Goal: Check status

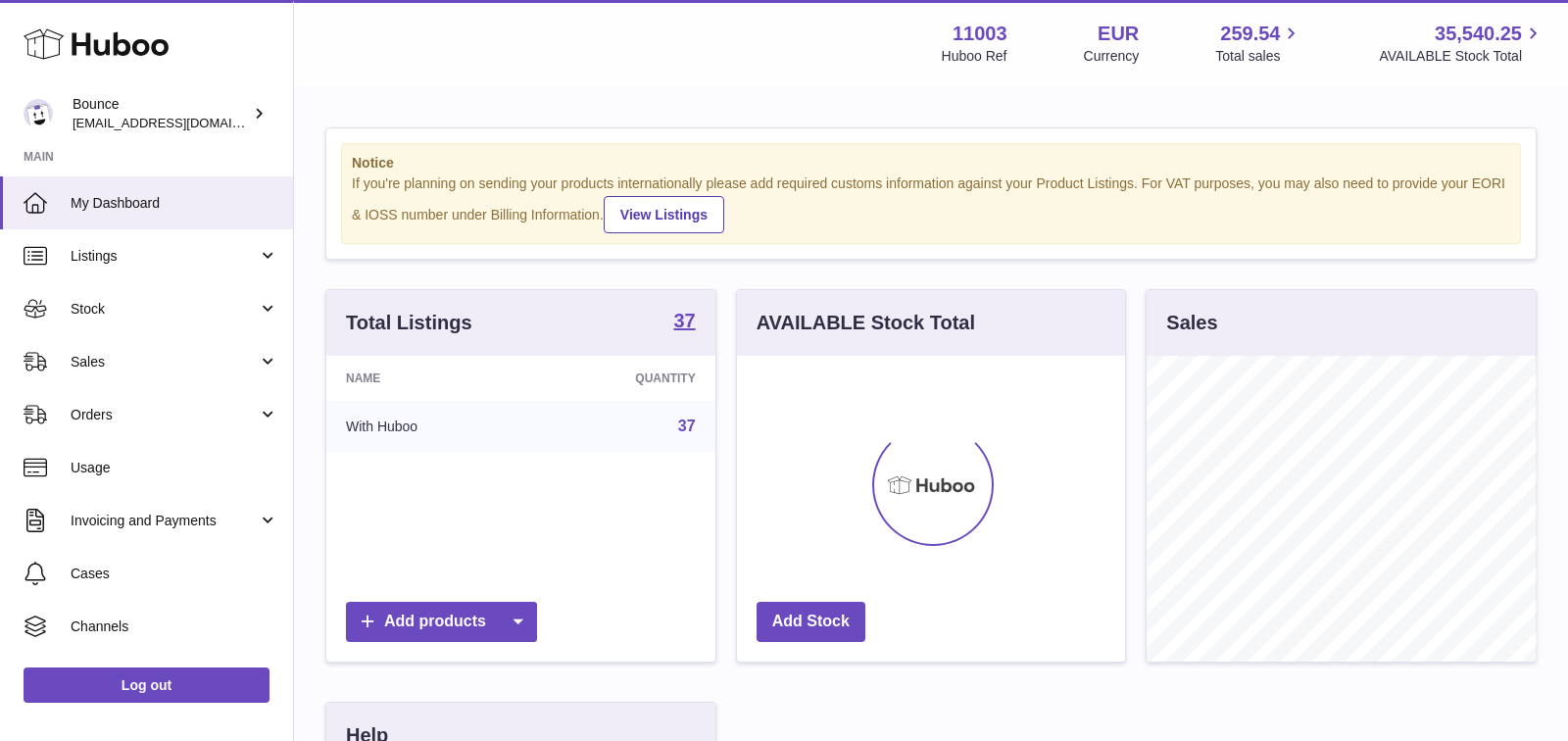
scroll to position [305, 390]
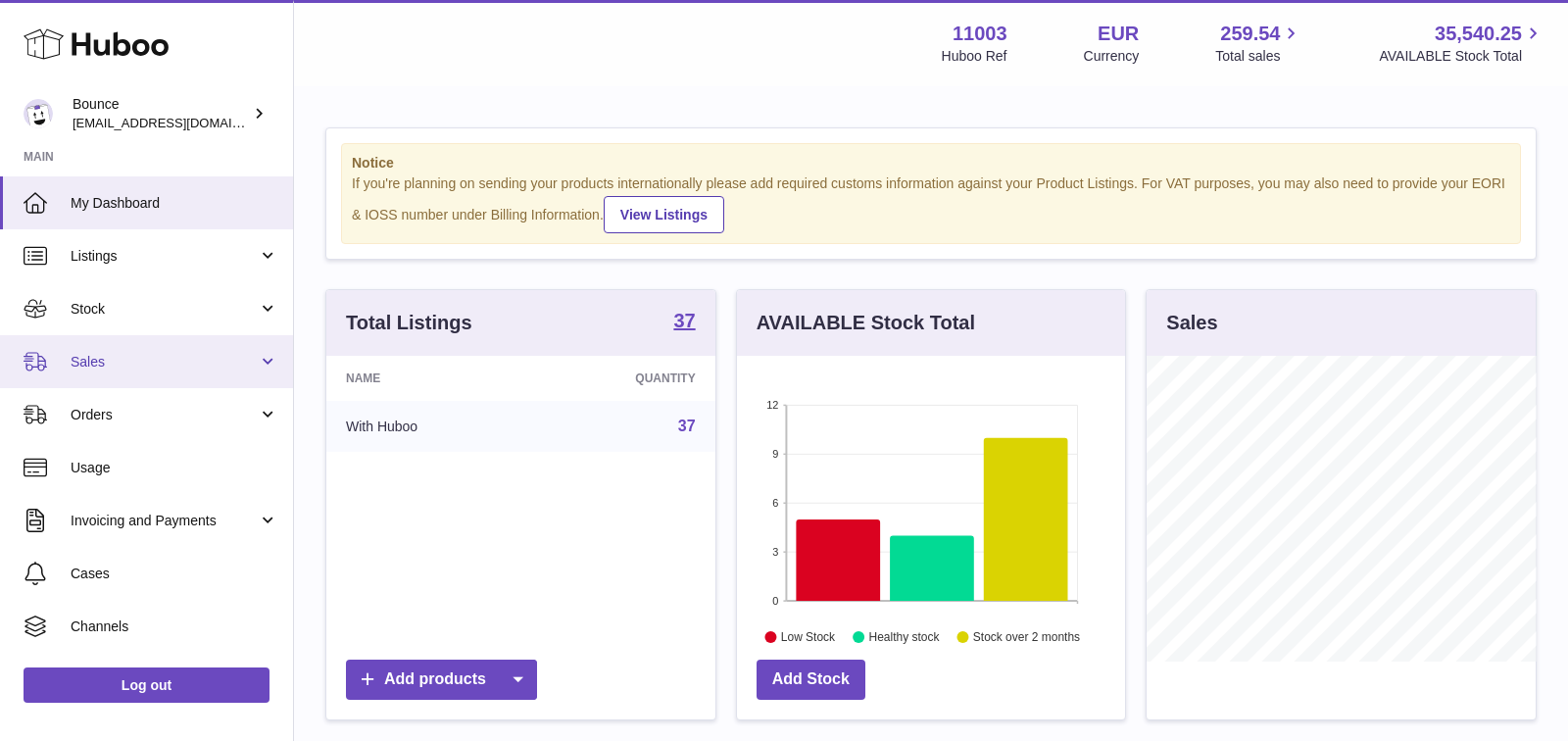
click at [178, 355] on span "Sales" at bounding box center [164, 362] width 187 height 19
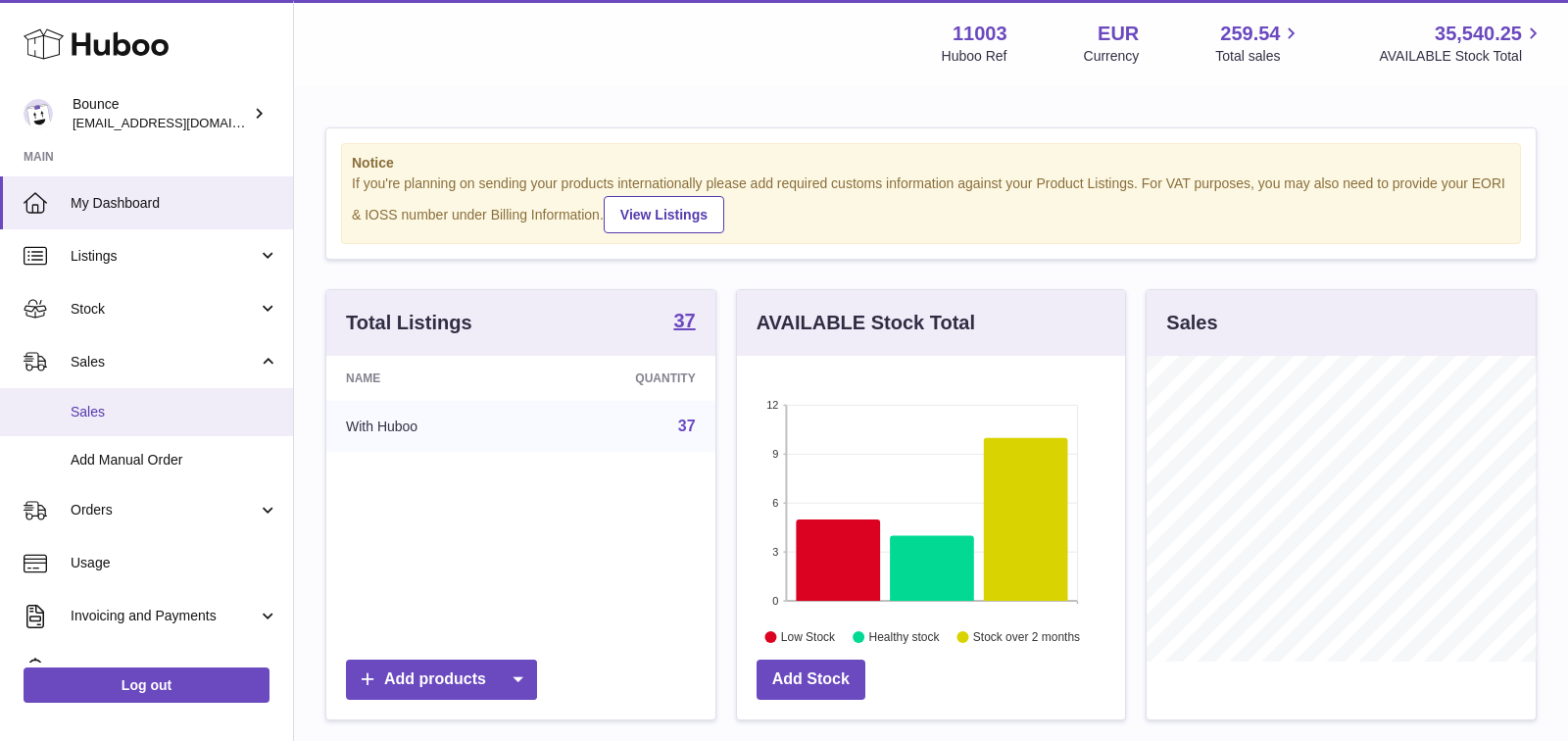
click at [166, 417] on span "Sales" at bounding box center [175, 411] width 208 height 19
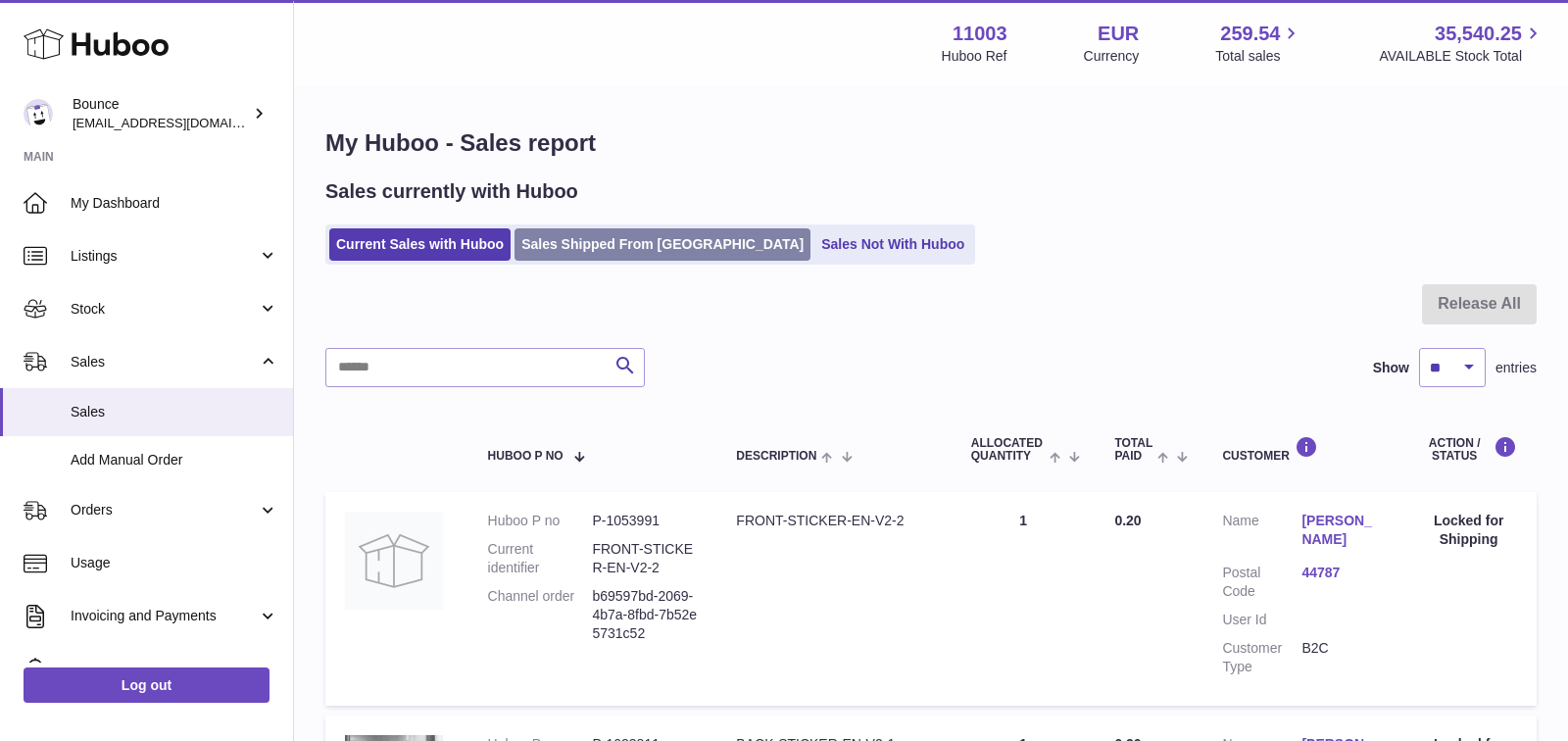
click at [578, 248] on link "Sales Shipped From Huboo" at bounding box center [662, 245] width 296 height 32
click at [554, 373] on input "text" at bounding box center [485, 367] width 320 height 39
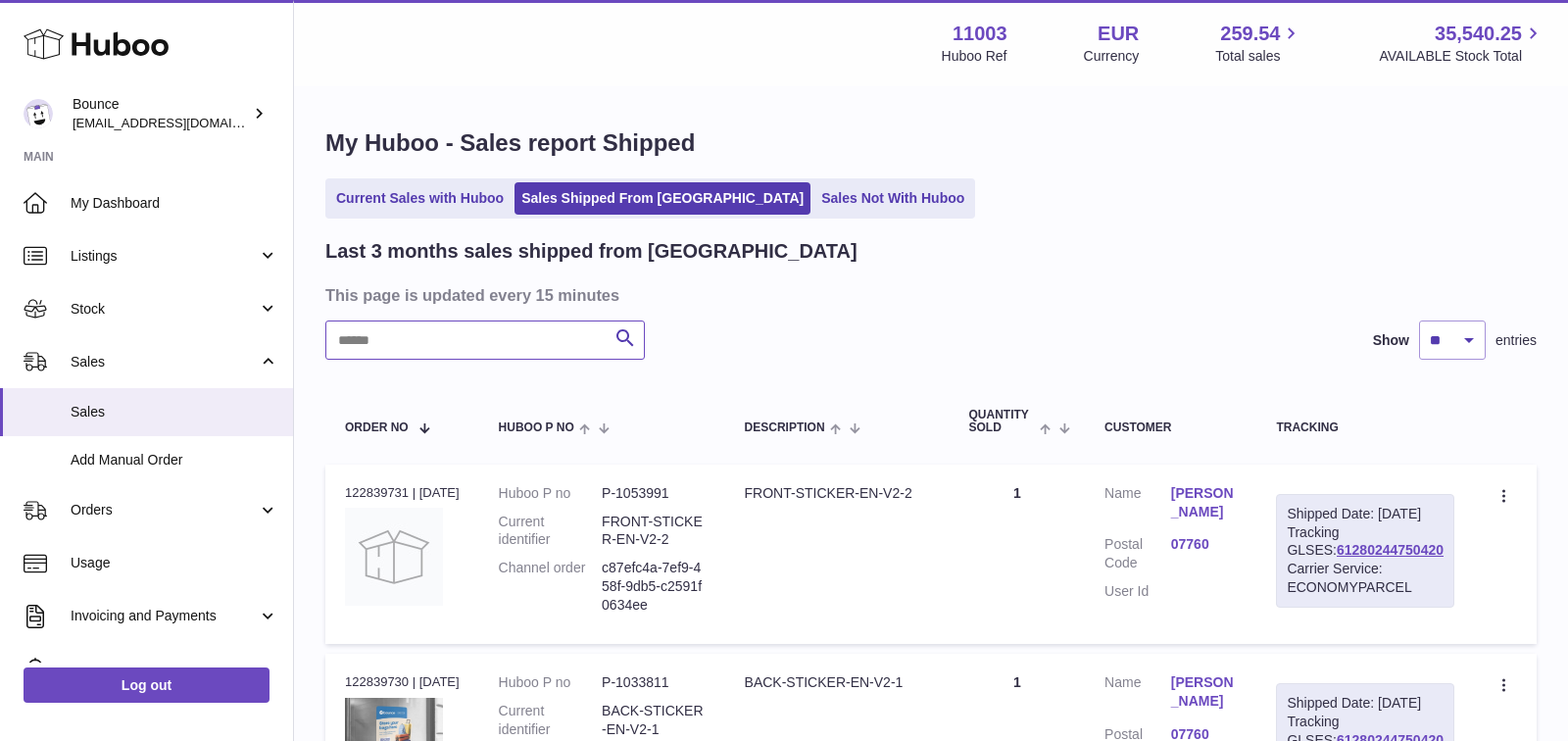
click at [558, 353] on input "text" at bounding box center [485, 340] width 320 height 39
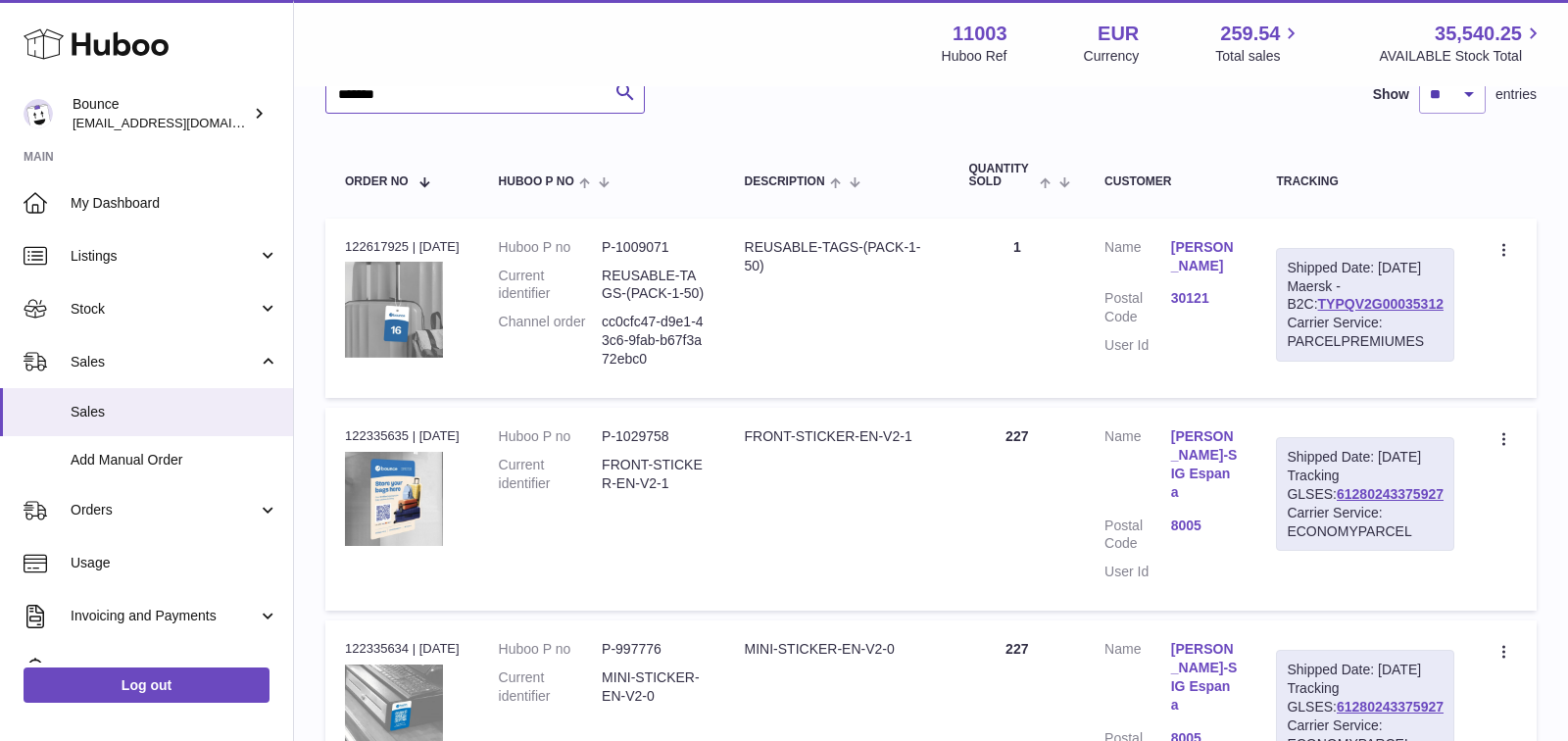
scroll to position [338, 0]
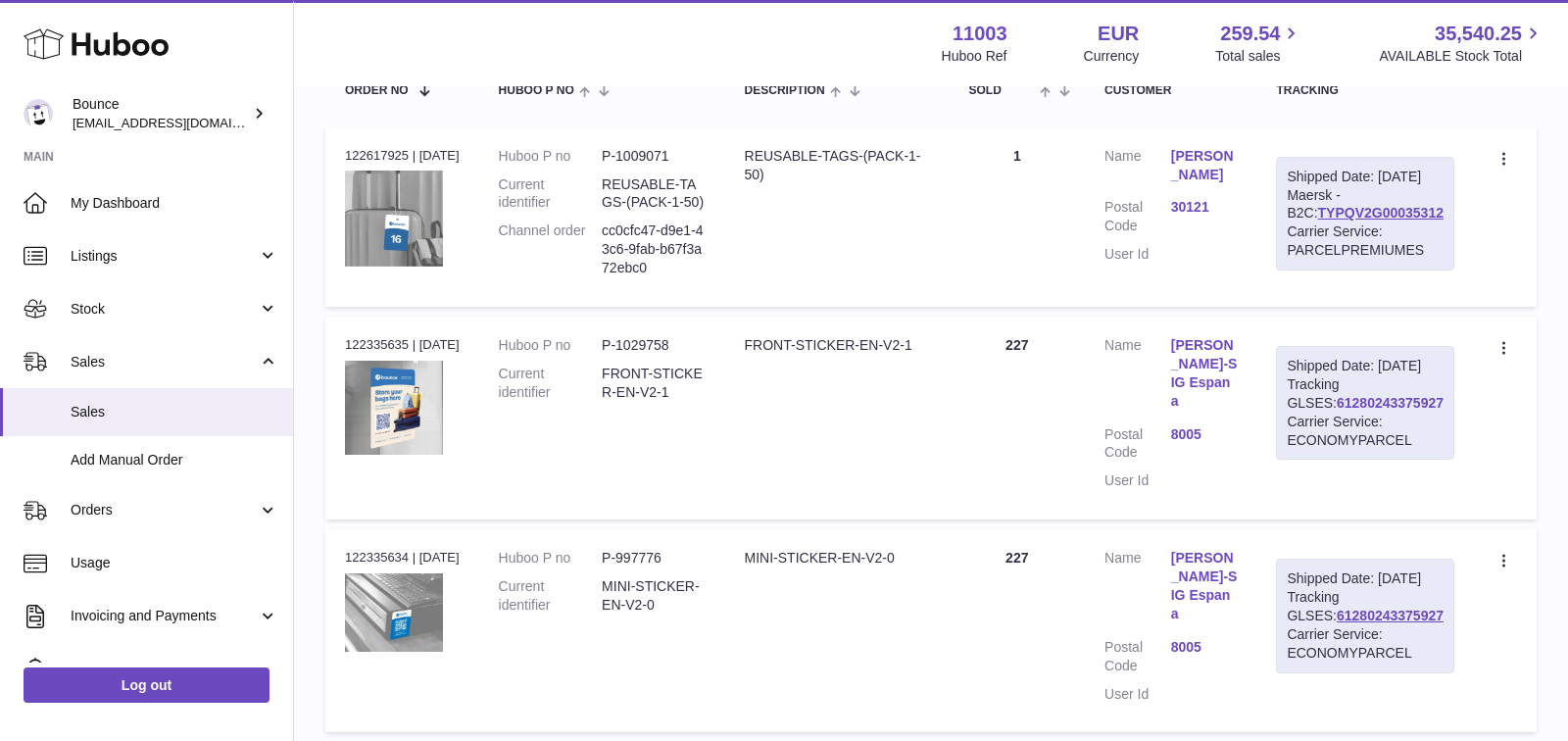
type input "*******"
click at [1375, 410] on link "61280243375927" at bounding box center [1390, 403] width 107 height 16
drag, startPoint x: 1422, startPoint y: 435, endPoint x: 1289, endPoint y: 435, distance: 133.0
click at [1288, 435] on td "Shipped Date: 6th Aug 2025 Tracking GLSES: 61280243375927 Carrier Service: ECON…" at bounding box center [1365, 417] width 218 height 203
copy link "61280243375927"
